Goal: Book appointment/travel/reservation

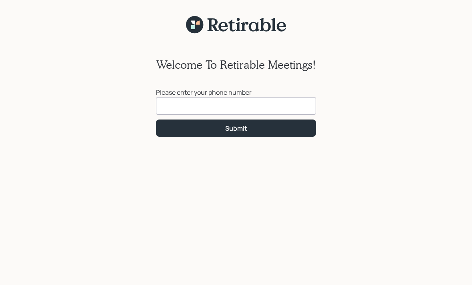
click at [251, 103] on input at bounding box center [236, 106] width 160 height 18
type input "(773) 563-3018"
click at [241, 129] on div "Submit" at bounding box center [236, 128] width 22 height 9
click at [242, 107] on input at bounding box center [236, 106] width 160 height 18
type input "(773) 563-3018"
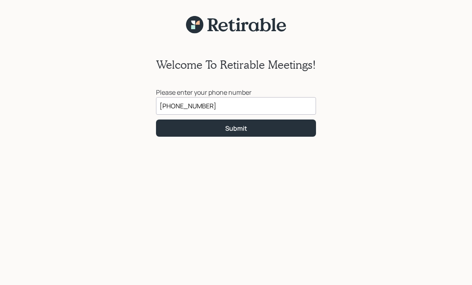
click at [240, 126] on div "Submit" at bounding box center [236, 128] width 22 height 9
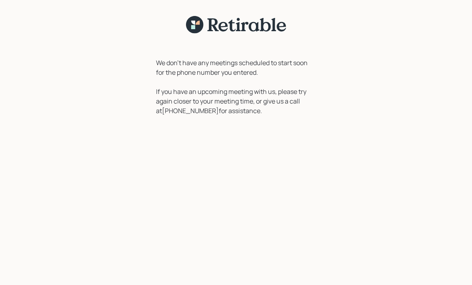
click at [400, 225] on div "We don't have any meetings scheduled to start soon for the phone number you ent…" at bounding box center [236, 164] width 472 height 261
